Goal: Share content: Share content

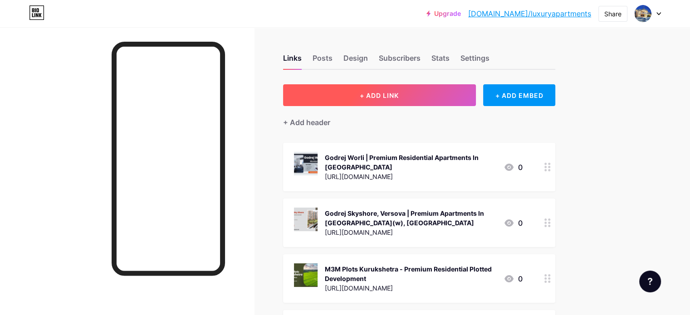
click at [399, 98] on span "+ ADD LINK" at bounding box center [379, 96] width 39 height 8
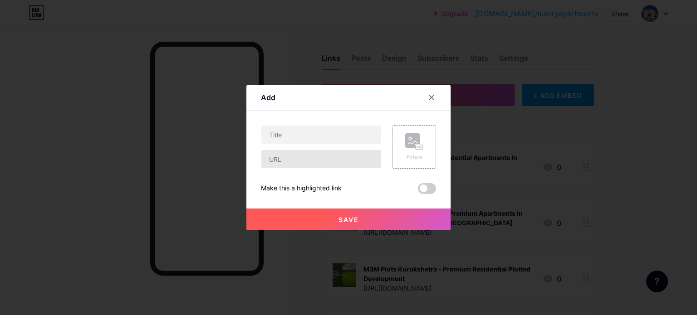
drag, startPoint x: 290, startPoint y: 148, endPoint x: 289, endPoint y: 156, distance: 7.9
click at [289, 152] on div at bounding box center [321, 147] width 121 height 44
click at [287, 160] on input "text" at bounding box center [321, 159] width 120 height 18
paste input "[URL][PERSON_NAME][DOMAIN_NAME]"
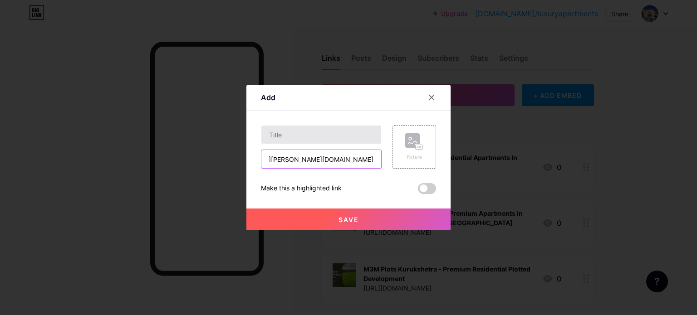
type input "[URL][PERSON_NAME][DOMAIN_NAME]"
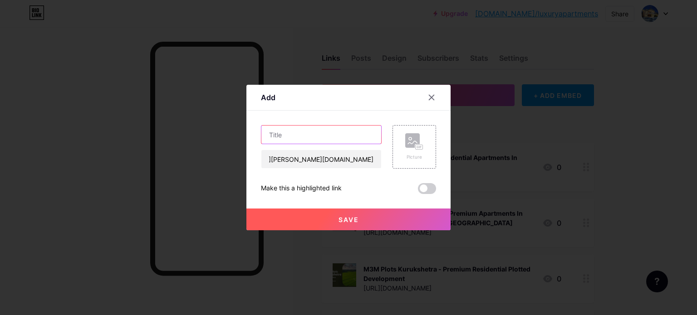
scroll to position [0, 0]
click at [303, 139] on input "text" at bounding box center [321, 135] width 120 height 18
click at [313, 129] on input "text" at bounding box center [321, 135] width 120 height 18
paste input "[PERSON_NAME][GEOGRAPHIC_DATA], [GEOGRAPHIC_DATA] | Premium Apartments In [GEOG…"
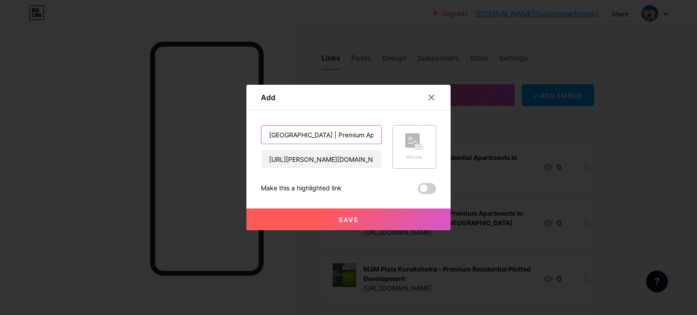
type input "[PERSON_NAME][GEOGRAPHIC_DATA], [GEOGRAPHIC_DATA] | Premium Apartments In [GEOG…"
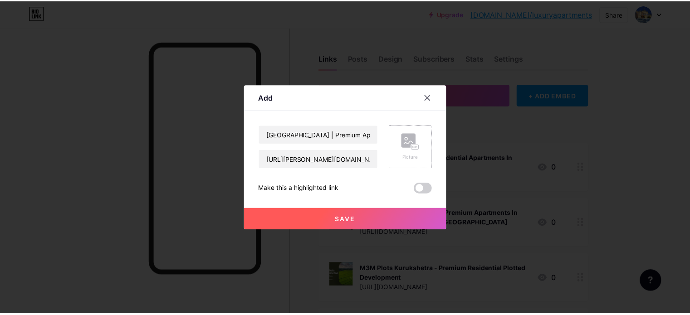
scroll to position [0, 0]
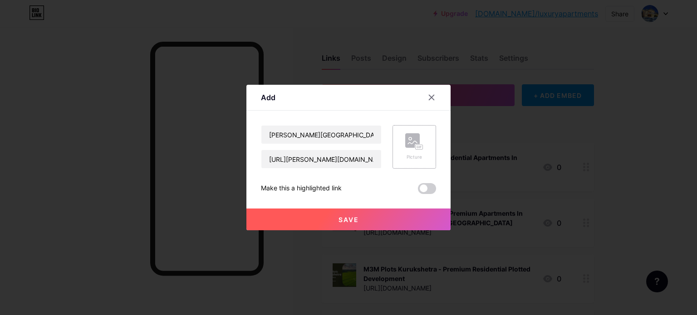
click at [416, 153] on div "Picture" at bounding box center [414, 146] width 18 height 27
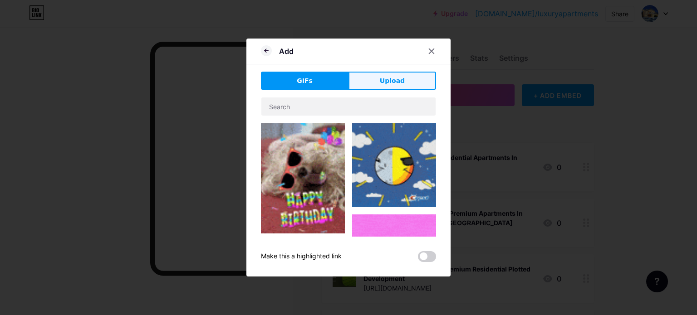
click at [364, 72] on button "Upload" at bounding box center [393, 81] width 88 height 18
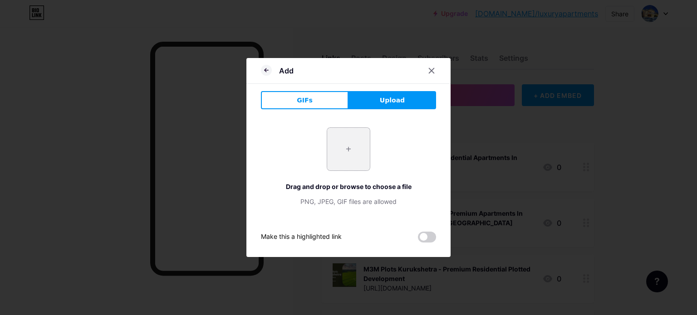
click at [357, 154] on input "file" at bounding box center [348, 149] width 43 height 43
type input "C:\fakepath\3.jpg"
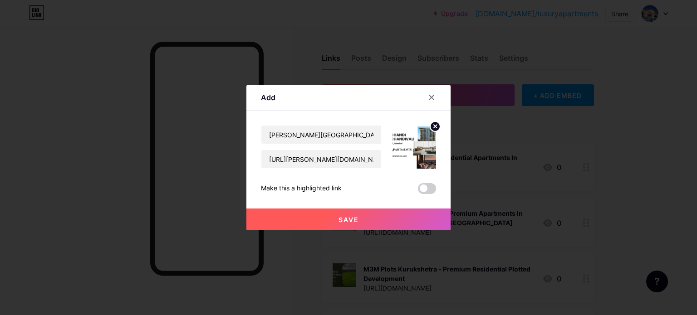
click at [348, 216] on span "Save" at bounding box center [349, 220] width 20 height 8
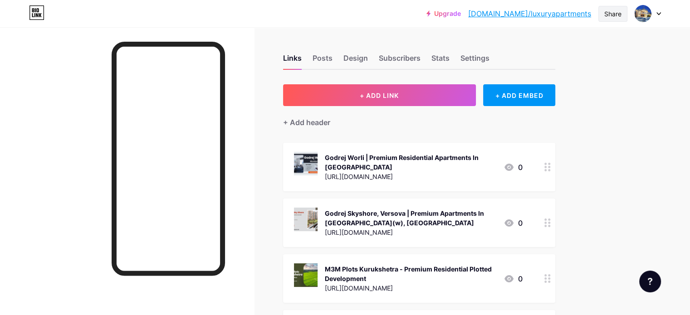
click at [612, 12] on div "Share" at bounding box center [613, 14] width 17 height 10
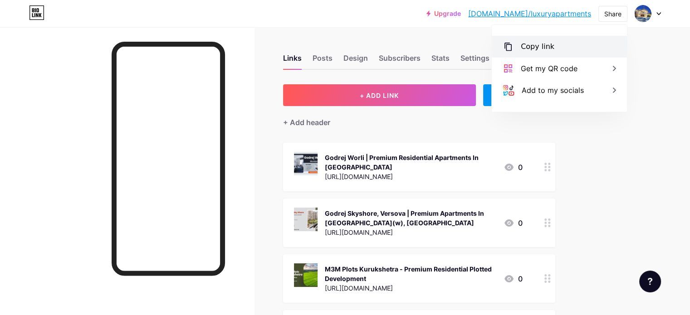
click at [531, 47] on div "Copy link" at bounding box center [538, 46] width 34 height 11
